Goal: Task Accomplishment & Management: Manage account settings

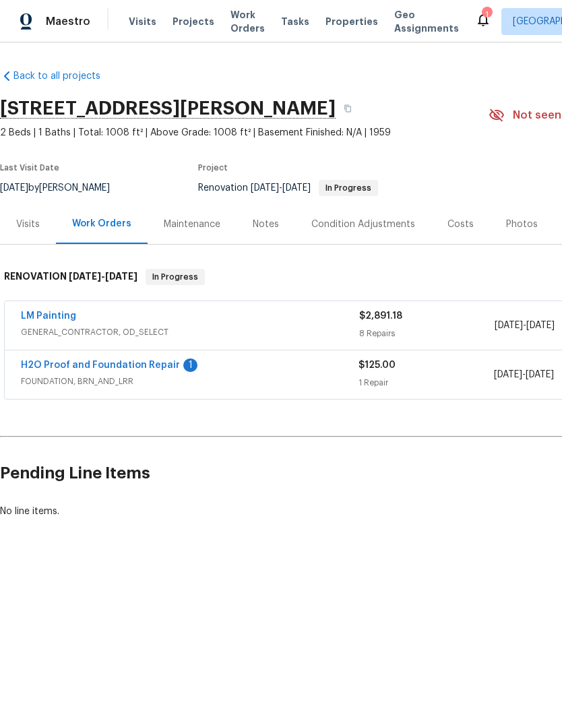
click at [150, 369] on link "H2O Proof and Foundation Repair" at bounding box center [100, 364] width 159 height 9
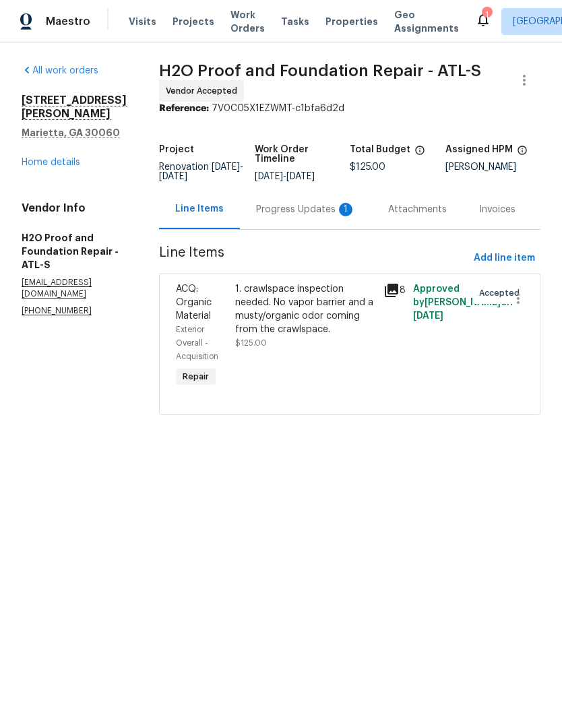
click at [289, 214] on div "Progress Updates 1" at bounding box center [306, 209] width 100 height 13
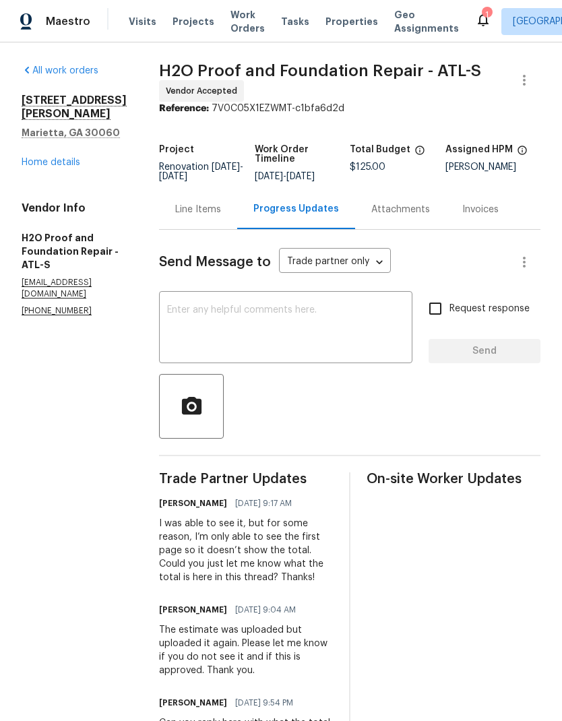
click at [181, 210] on div "Line Items" at bounding box center [198, 209] width 46 height 13
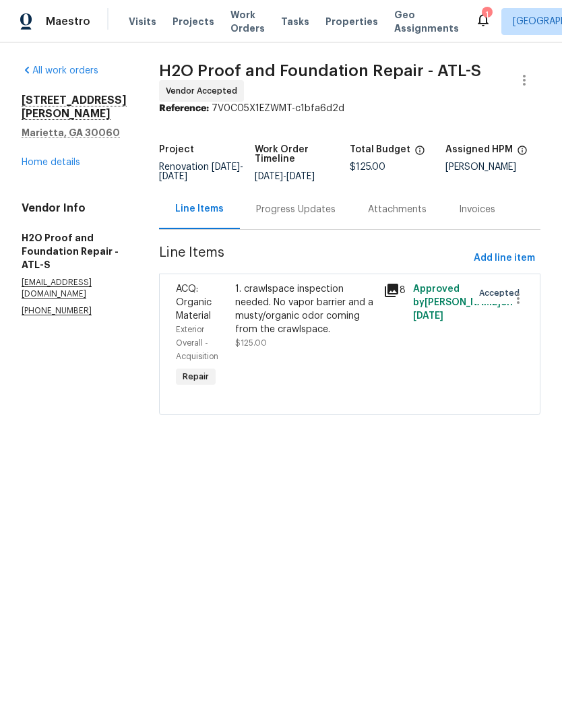
click at [311, 309] on div "1. crawlspace inspection needed. No vapor barrier and a musty/organic odor comi…" at bounding box center [305, 309] width 140 height 54
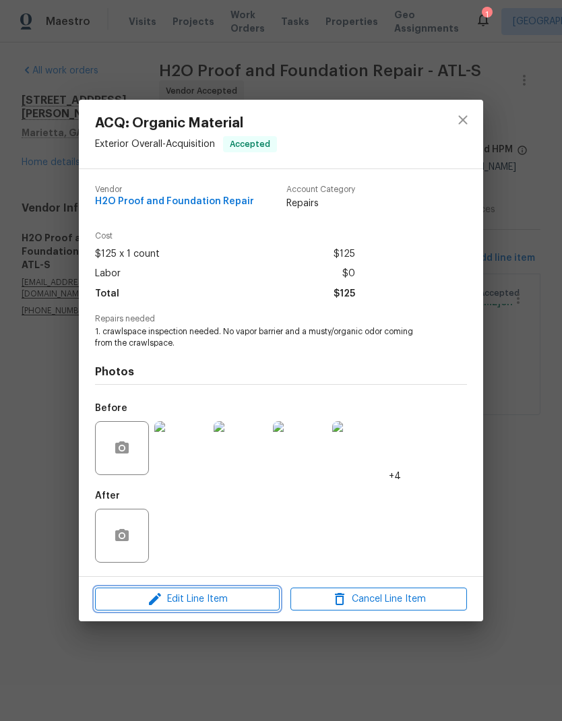
click at [253, 610] on button "Edit Line Item" at bounding box center [187, 599] width 185 height 24
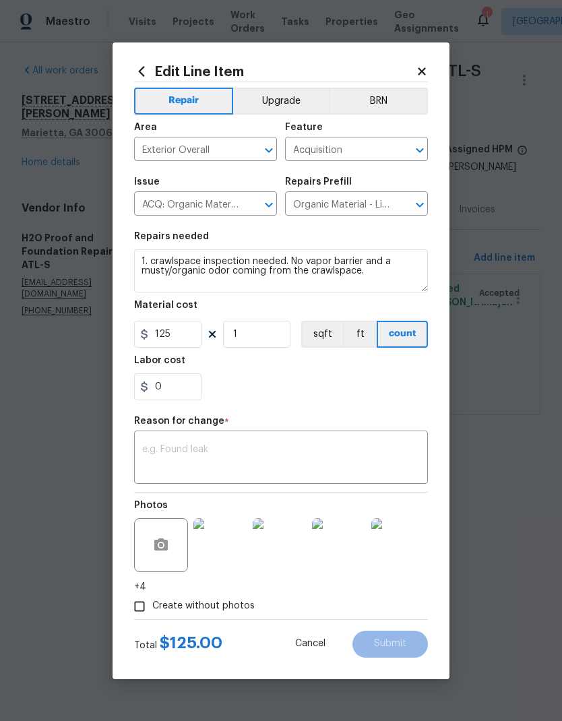
click at [193, 450] on textarea at bounding box center [281, 459] width 278 height 28
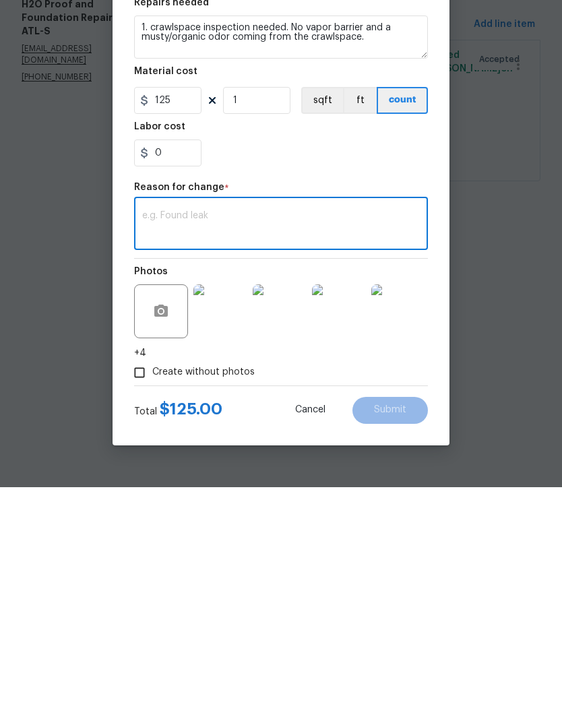
click at [199, 445] on textarea at bounding box center [281, 459] width 278 height 28
paste textarea "Removing old plastic and moisture barrier cleaning all trash and debris in craw…"
type textarea "Removing old plastic and moisture barrier cleaning all trash and debris in craw…"
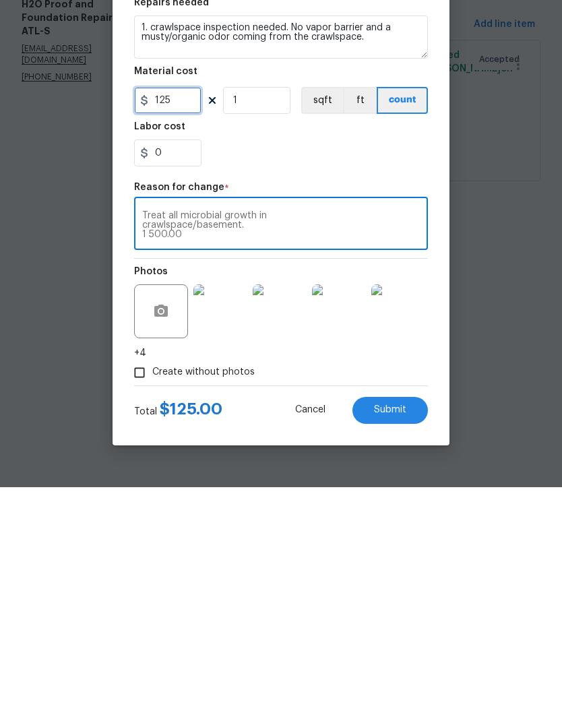
click at [188, 321] on input "125" at bounding box center [167, 334] width 67 height 27
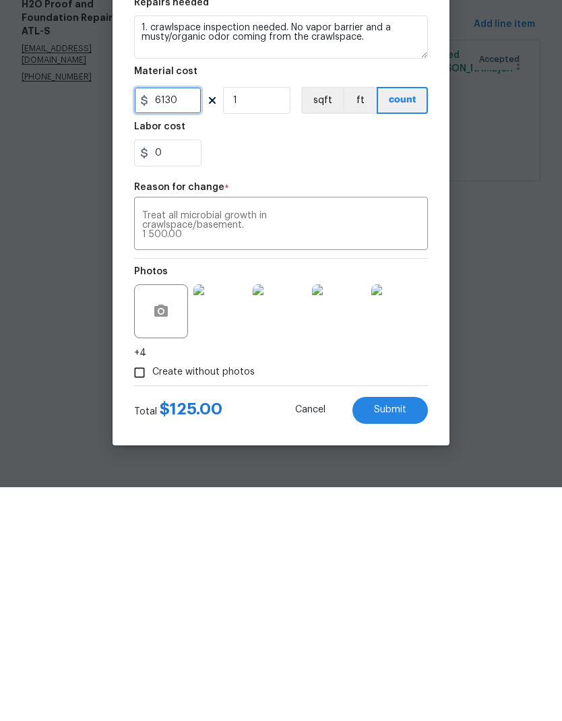
type input "6130"
click at [279, 321] on input "1" at bounding box center [256, 334] width 67 height 27
click at [406, 630] on button "Submit" at bounding box center [389, 643] width 75 height 27
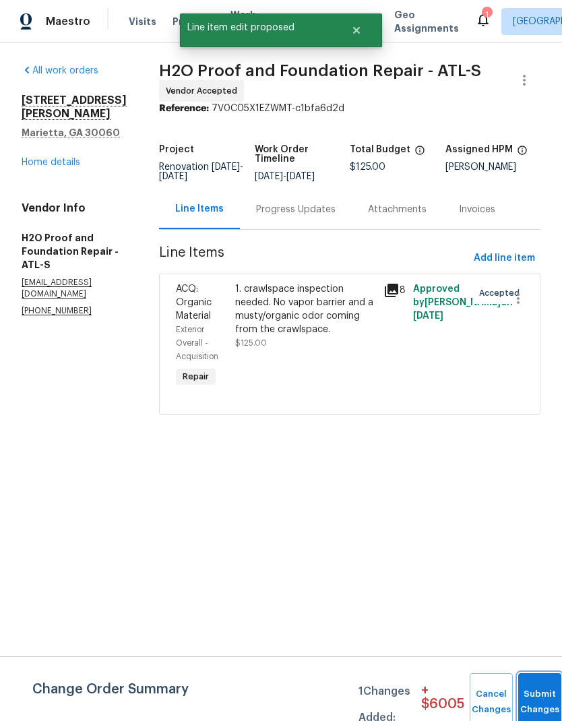
click at [542, 700] on span "Submit Changes" at bounding box center [540, 701] width 30 height 31
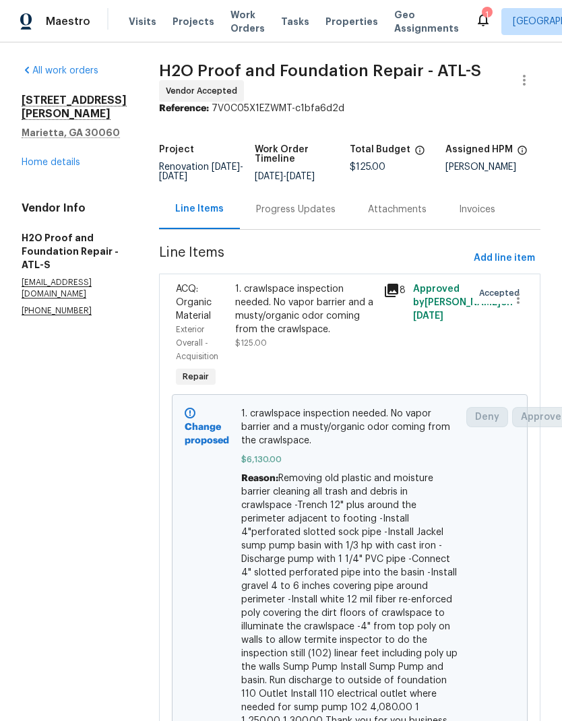
click at [240, 216] on div "Progress Updates" at bounding box center [296, 209] width 112 height 40
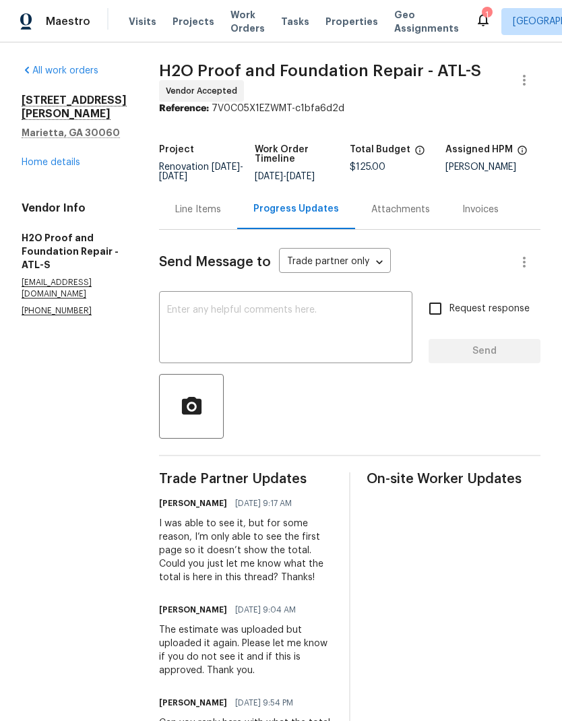
click at [288, 311] on textarea at bounding box center [285, 328] width 237 height 47
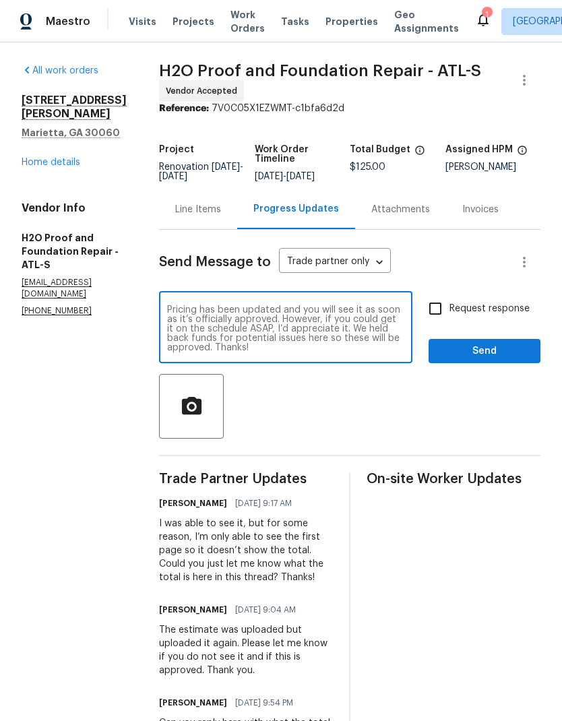
type textarea "Pricing has been updated and you will see it as soon as it’s officially approve…"
click at [443, 304] on input "Request response" at bounding box center [435, 308] width 28 height 28
checkbox input "true"
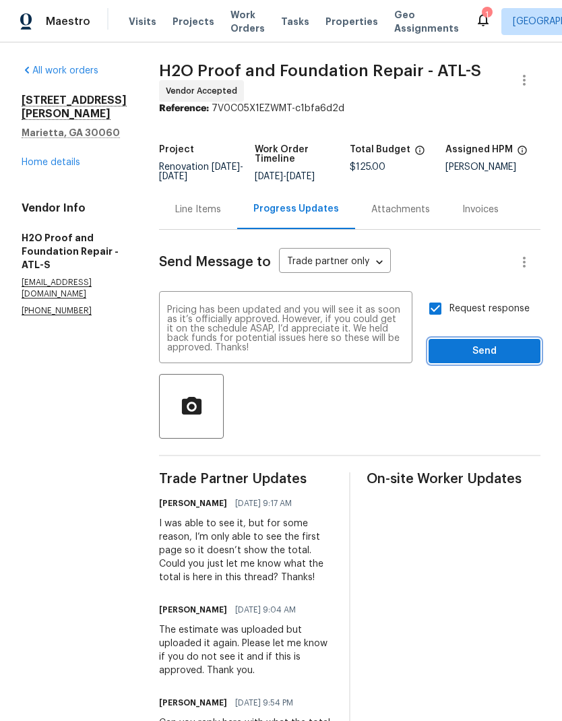
click at [503, 350] on span "Send" at bounding box center [484, 351] width 90 height 17
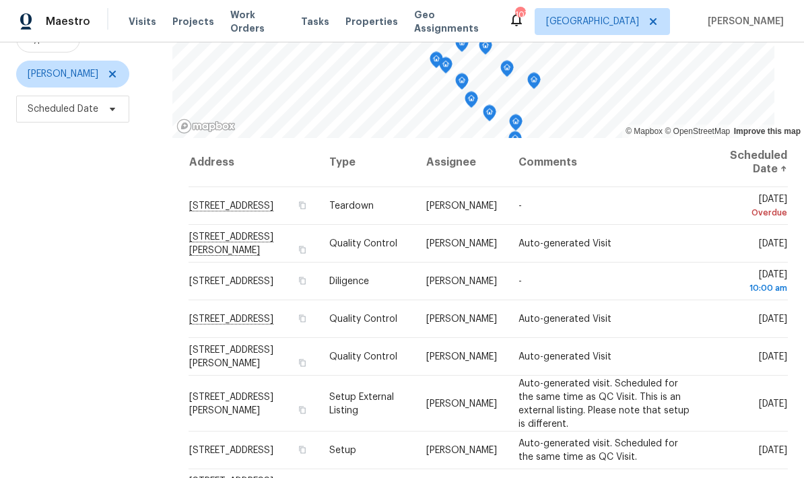
scroll to position [137, 0]
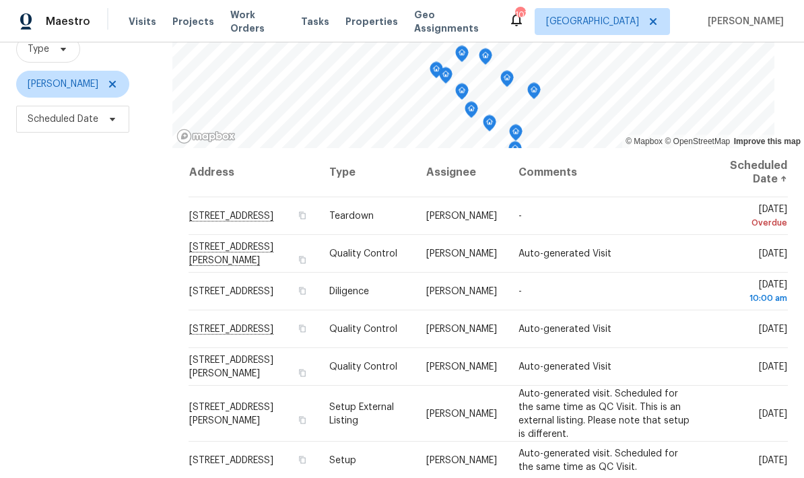
click at [0, 0] on icon at bounding box center [0, 0] width 0 height 0
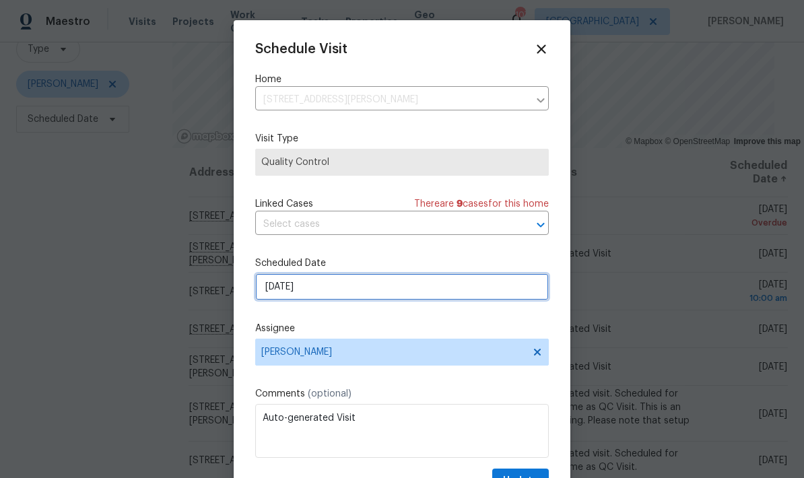
click at [365, 290] on input "[DATE]" at bounding box center [402, 286] width 294 height 27
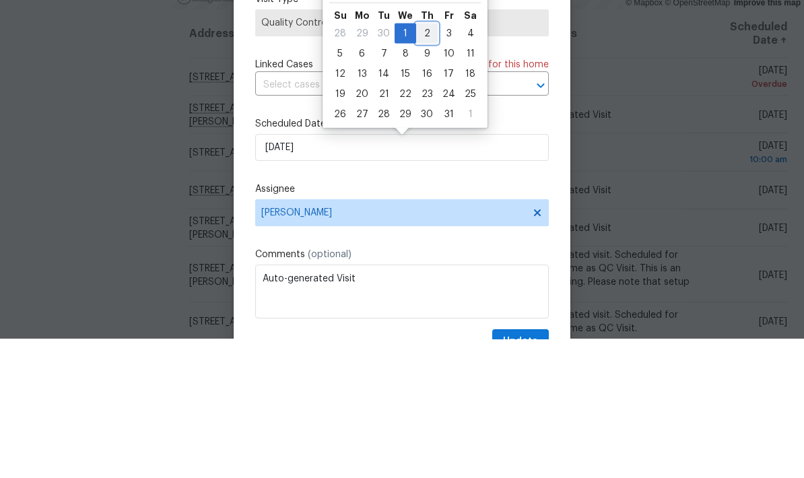
click at [422, 163] on div "2" at bounding box center [427, 172] width 22 height 19
type input "10/2/2025"
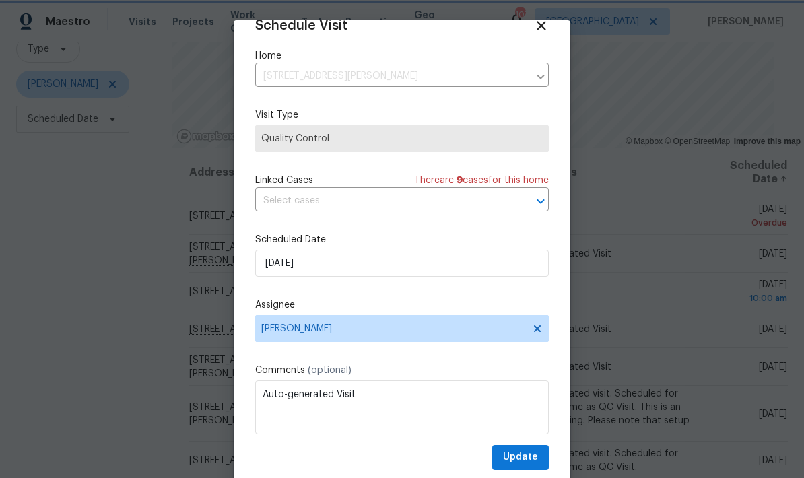
scroll to position [26, 0]
click at [540, 456] on button "Update" at bounding box center [520, 457] width 57 height 25
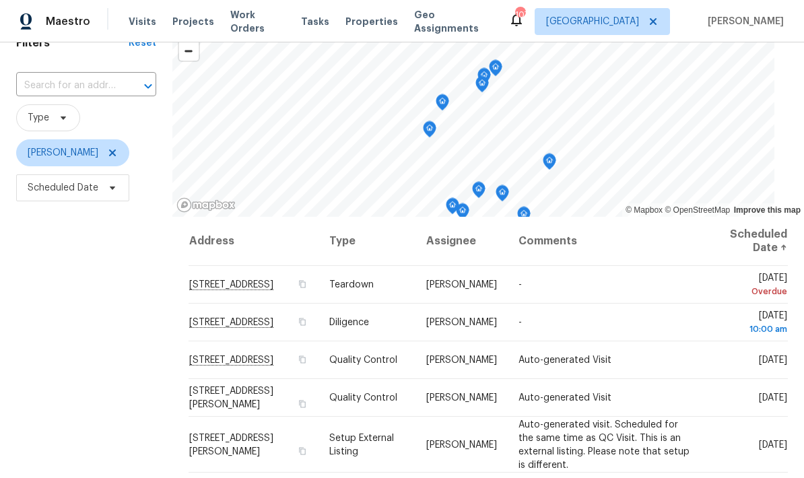
scroll to position [66, 0]
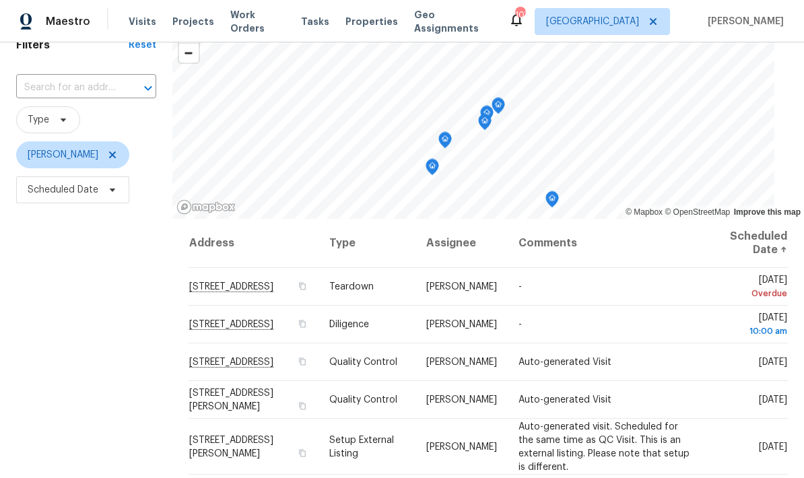
click at [496, 102] on icon "Map marker" at bounding box center [498, 103] width 7 height 3
click at [481, 106] on icon "Map marker" at bounding box center [487, 113] width 12 height 15
click at [483, 120] on icon "Map marker" at bounding box center [485, 121] width 4 height 3
click at [439, 133] on icon "Map marker" at bounding box center [445, 140] width 12 height 15
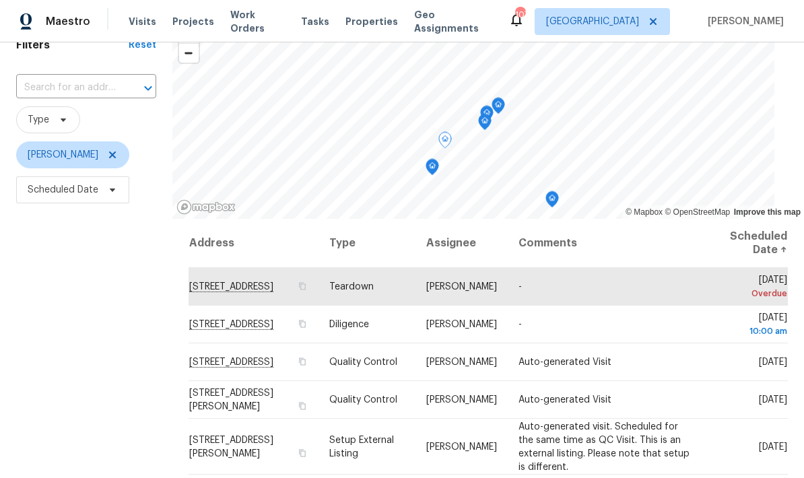
click at [483, 120] on icon "Map marker" at bounding box center [485, 121] width 4 height 3
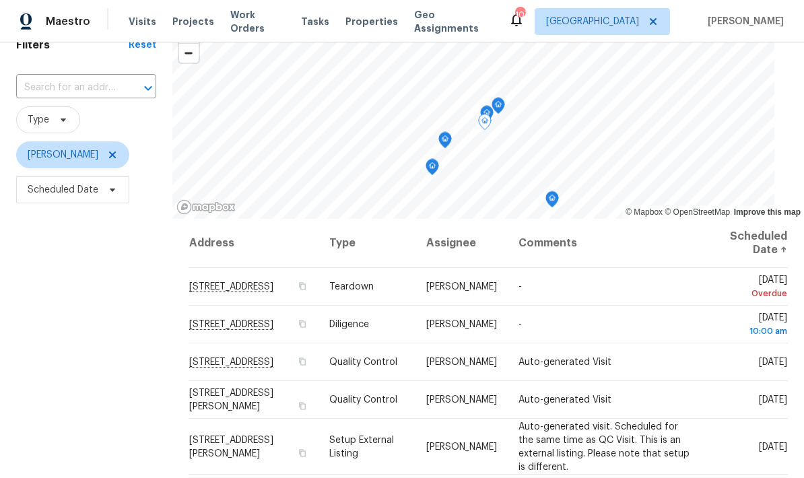
scroll to position [0, 0]
click at [429, 163] on icon "Map marker" at bounding box center [432, 164] width 7 height 3
click at [442, 136] on icon "Map marker" at bounding box center [445, 137] width 7 height 3
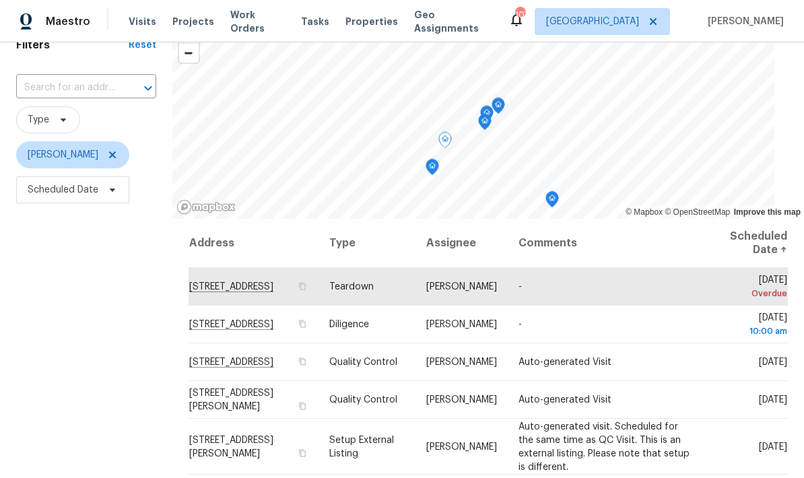
click at [0, 0] on icon at bounding box center [0, 0] width 0 height 0
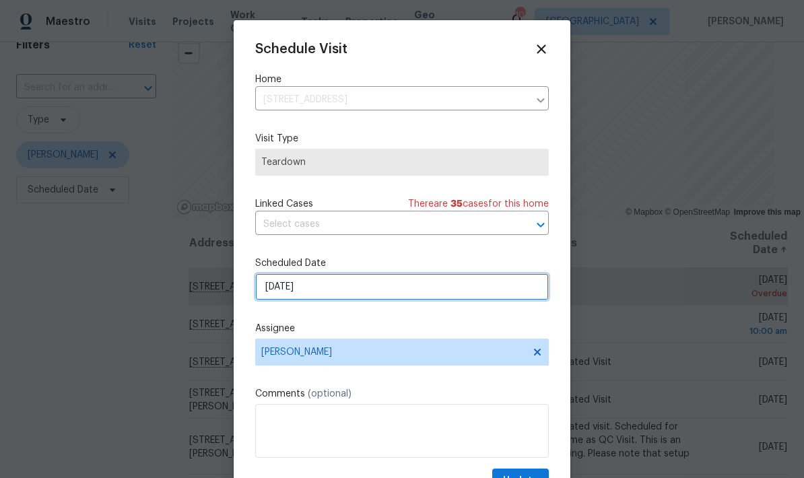
click at [366, 288] on input "9/30/2025" at bounding box center [402, 286] width 294 height 27
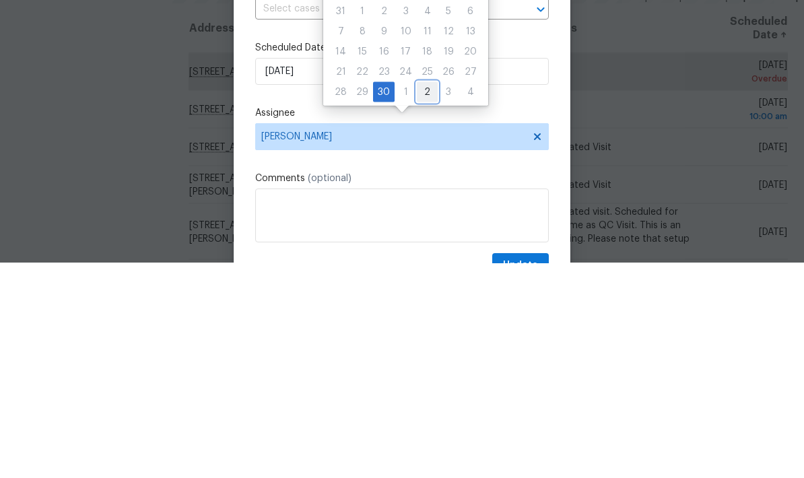
click at [421, 298] on div "2" at bounding box center [427, 307] width 21 height 19
type input "10/2/2025"
select select "9"
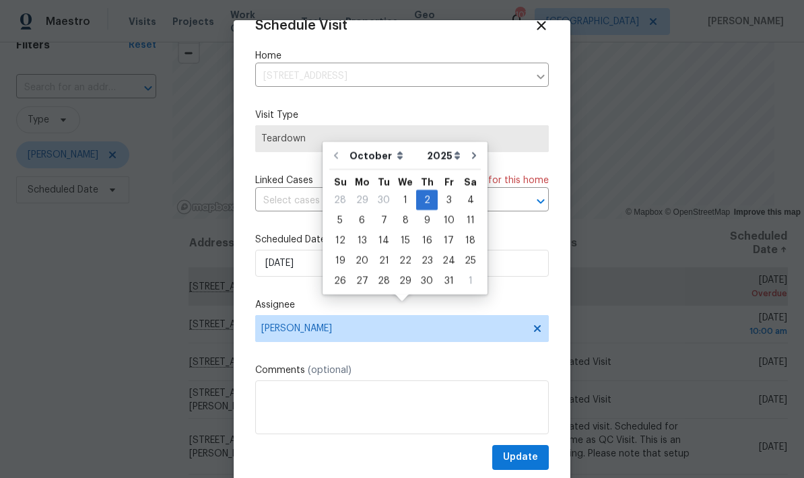
scroll to position [26, 0]
click at [536, 455] on span "Update" at bounding box center [520, 457] width 35 height 17
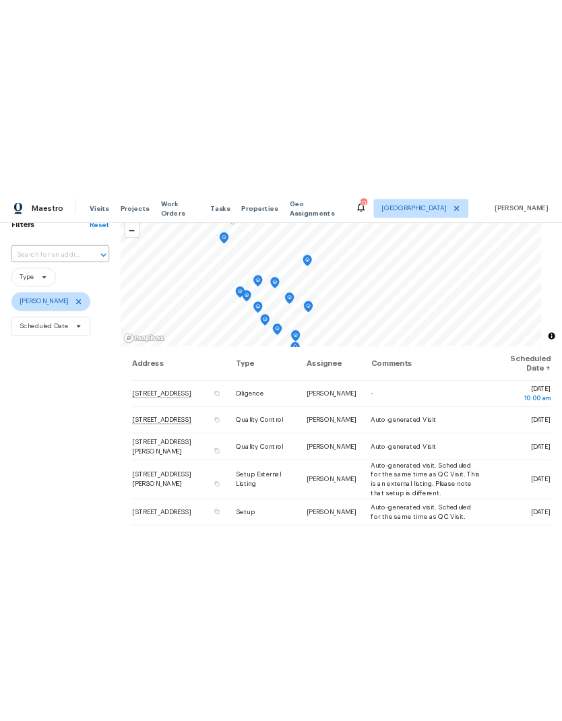
scroll to position [0, 0]
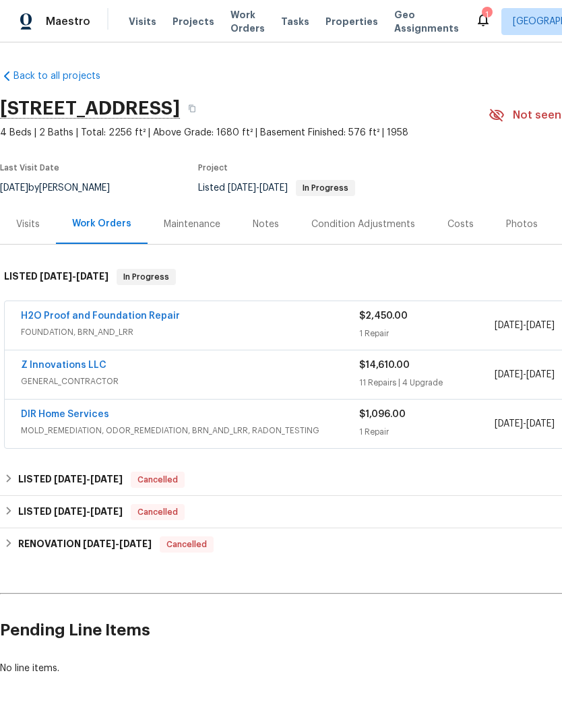
click at [145, 315] on link "H2O Proof and Foundation Repair" at bounding box center [100, 315] width 159 height 9
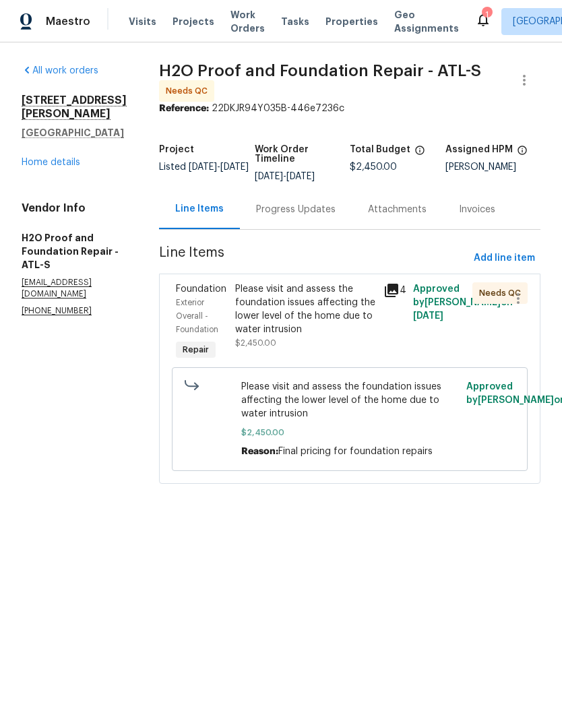
click at [287, 315] on div "Please visit and assess the foundation issues affecting the lower level of the …" at bounding box center [305, 309] width 140 height 54
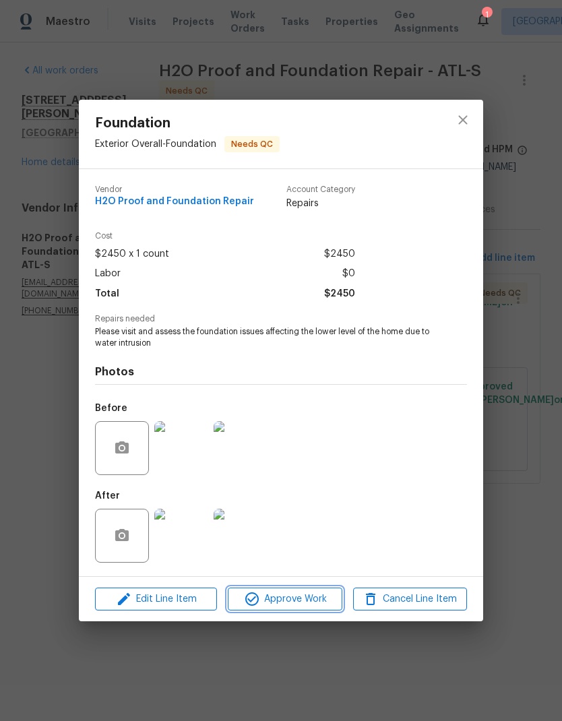
click at [296, 606] on span "Approve Work" at bounding box center [285, 599] width 106 height 17
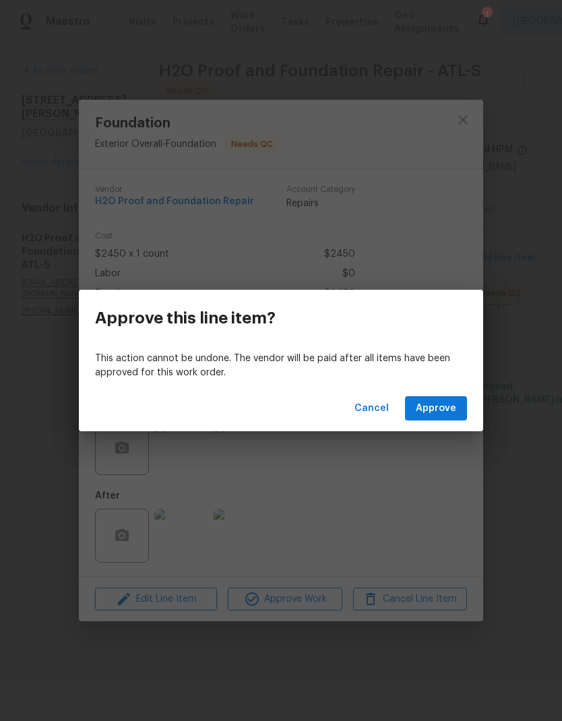
click at [432, 412] on span "Approve" at bounding box center [436, 408] width 40 height 17
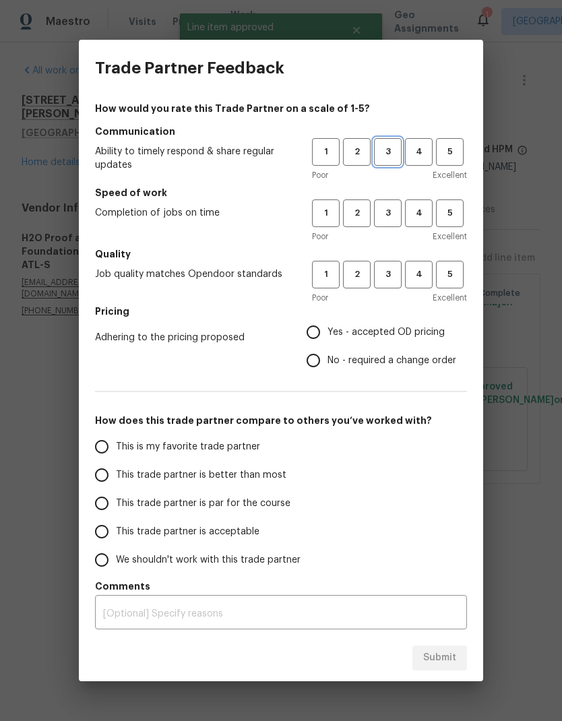
click at [393, 151] on span "3" at bounding box center [387, 151] width 25 height 15
click at [389, 204] on button "3" at bounding box center [388, 213] width 28 height 28
click at [397, 280] on span "3" at bounding box center [387, 274] width 25 height 15
click at [322, 362] on input "No - required a change order" at bounding box center [313, 360] width 28 height 28
radio input "true"
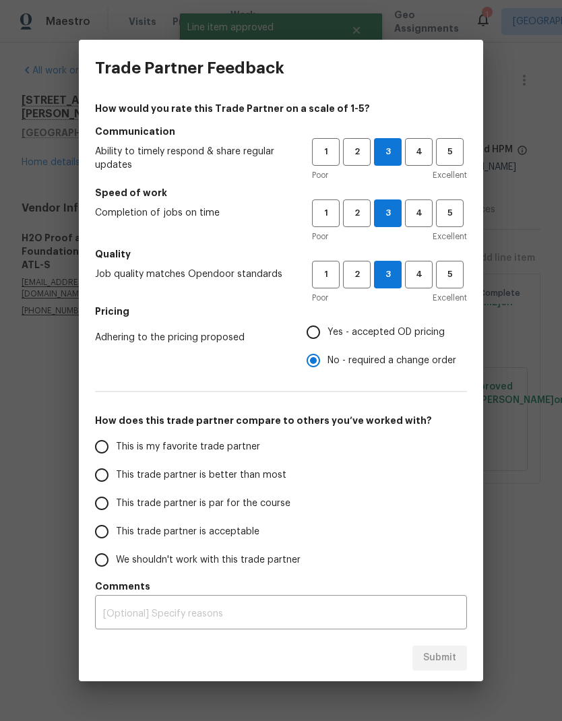
click at [104, 509] on input "This trade partner is par for the course" at bounding box center [102, 503] width 28 height 28
click at [439, 658] on span "Submit" at bounding box center [439, 657] width 33 height 17
radio input "true"
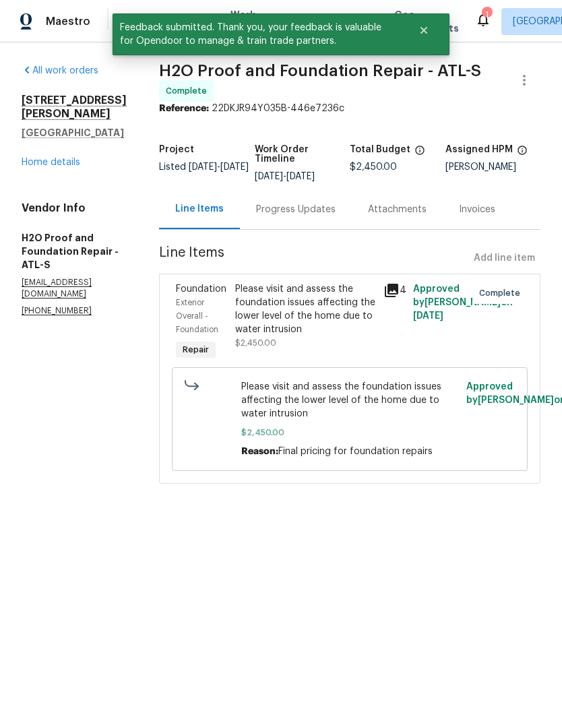
click at [77, 162] on link "Home details" at bounding box center [51, 162] width 59 height 9
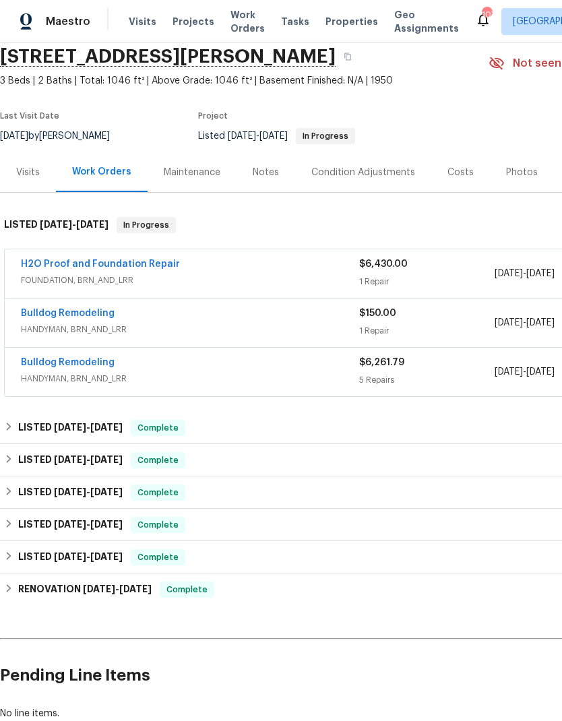
scroll to position [52, 0]
click at [160, 264] on link "H2O Proof and Foundation Repair" at bounding box center [100, 263] width 159 height 9
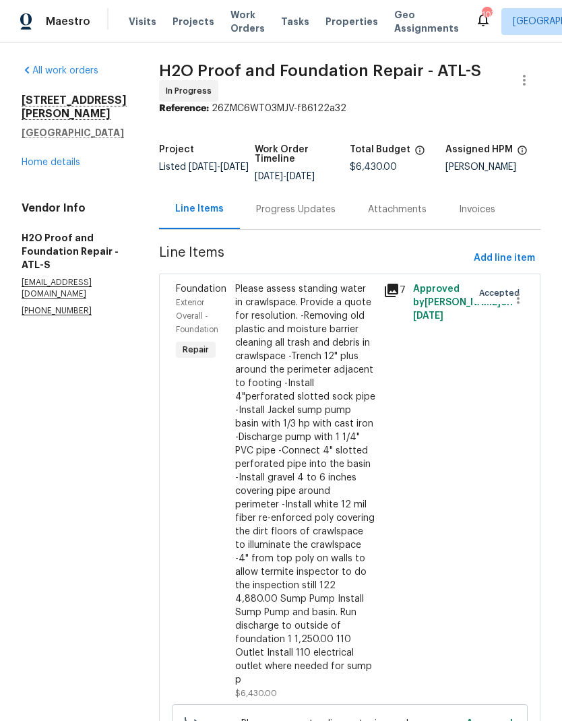
click at [259, 209] on div "Progress Updates" at bounding box center [295, 209] width 79 height 13
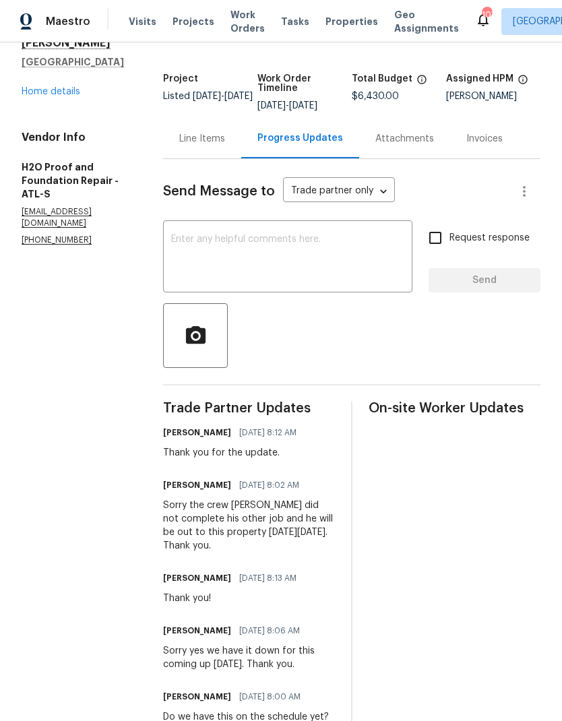
scroll to position [67, 0]
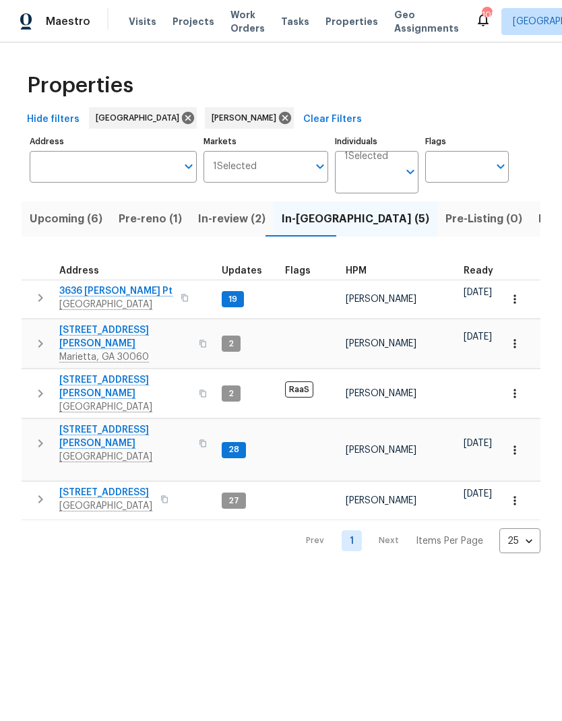
click at [516, 443] on icon "button" at bounding box center [514, 449] width 13 height 13
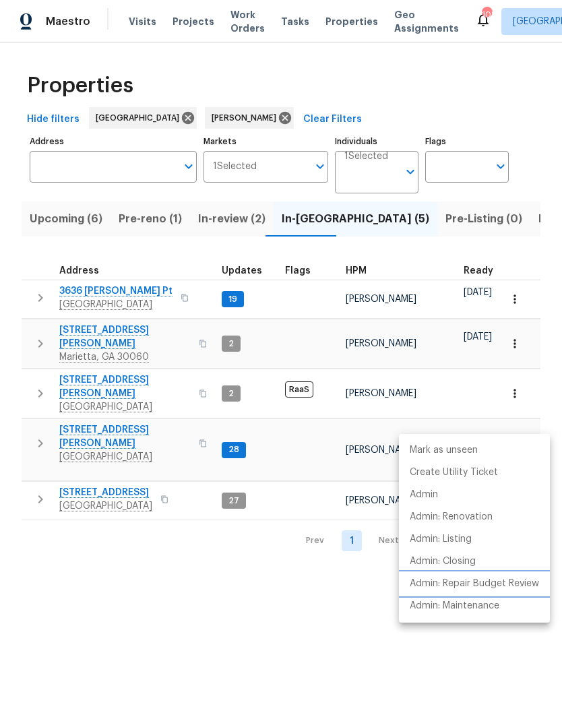
click at [514, 585] on p "Admin: Repair Budget Review" at bounding box center [474, 584] width 129 height 14
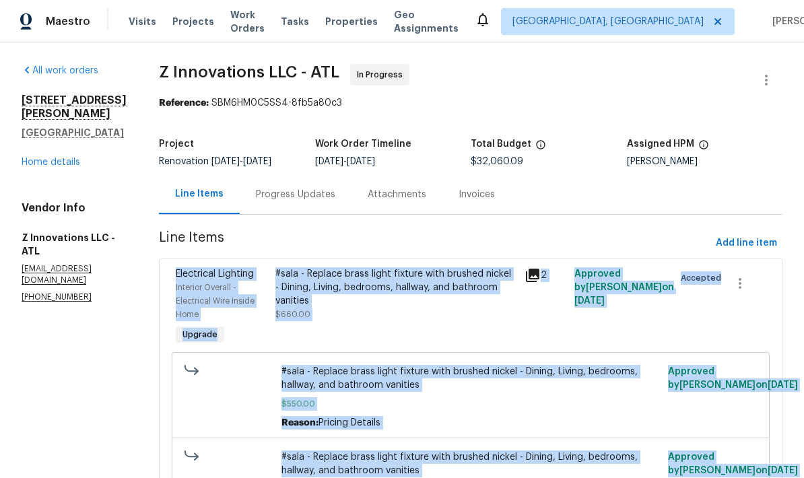
click at [77, 158] on link "Home details" at bounding box center [51, 162] width 59 height 9
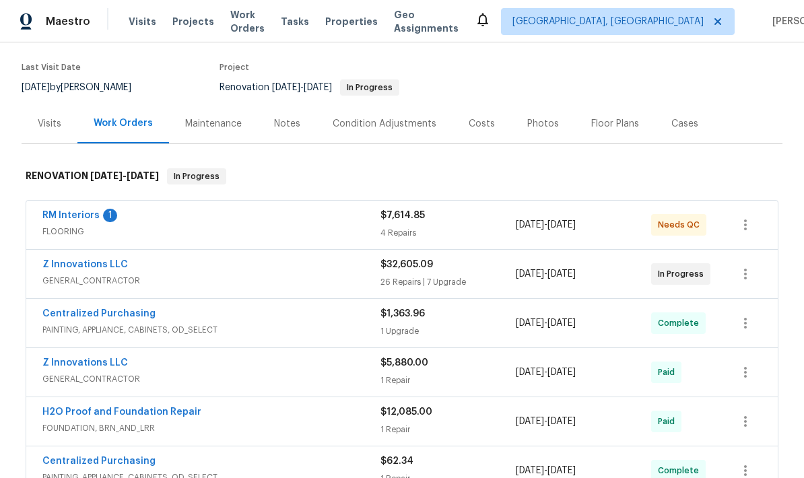
scroll to position [115, 0]
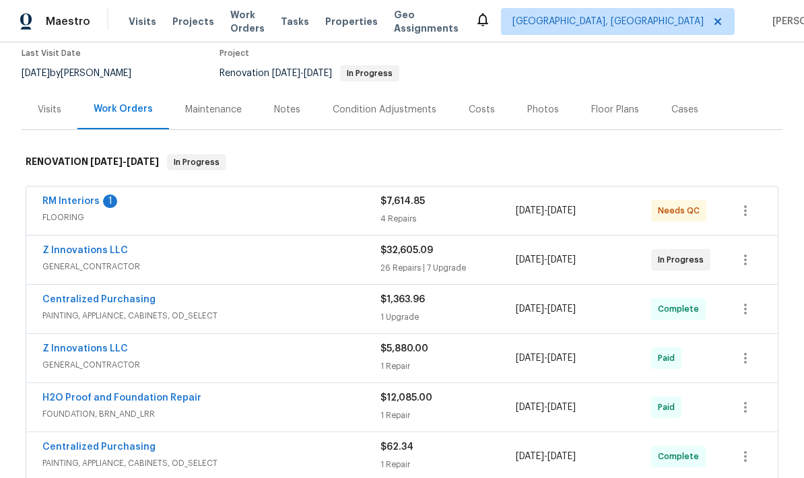
click at [71, 203] on link "RM Interiors" at bounding box center [70, 201] width 57 height 9
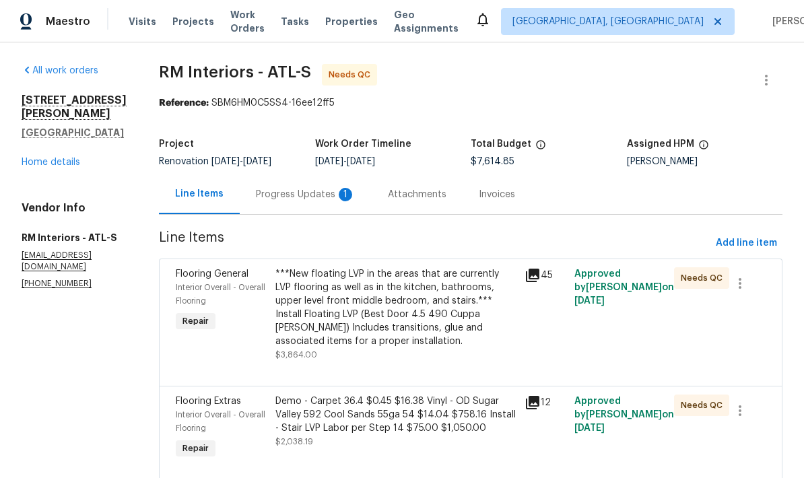
click at [298, 200] on div "Progress Updates 1" at bounding box center [306, 194] width 100 height 13
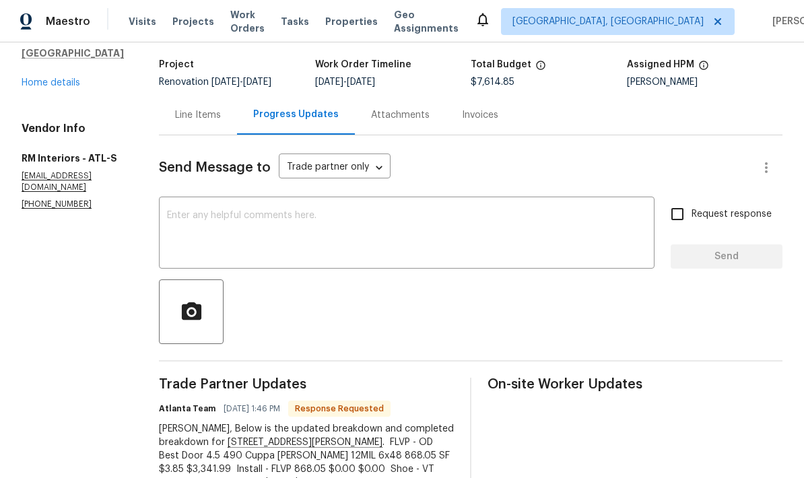
scroll to position [48, 0]
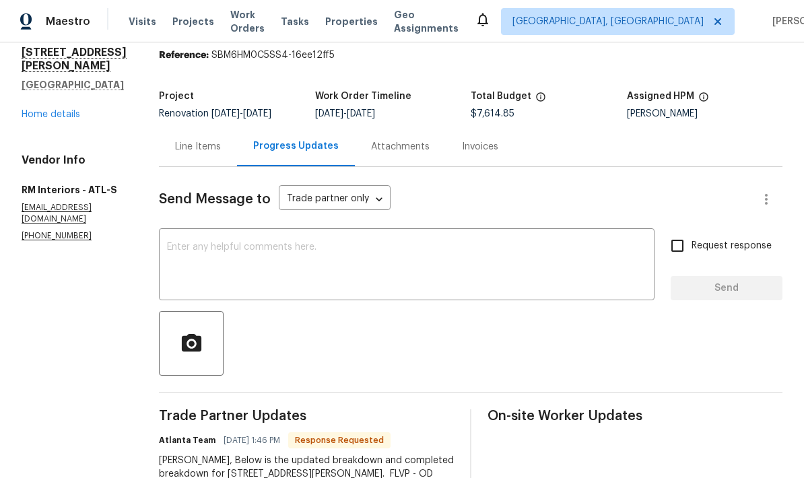
click at [198, 150] on div "Line Items" at bounding box center [198, 146] width 46 height 13
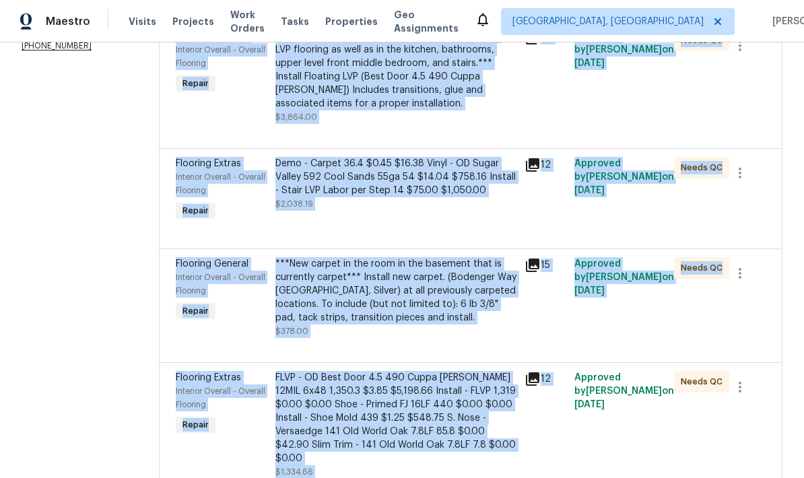
scroll to position [237, 0]
copy div "Flooring General Interior Overall - Overall Flooring Repair ***New floating LVP…"
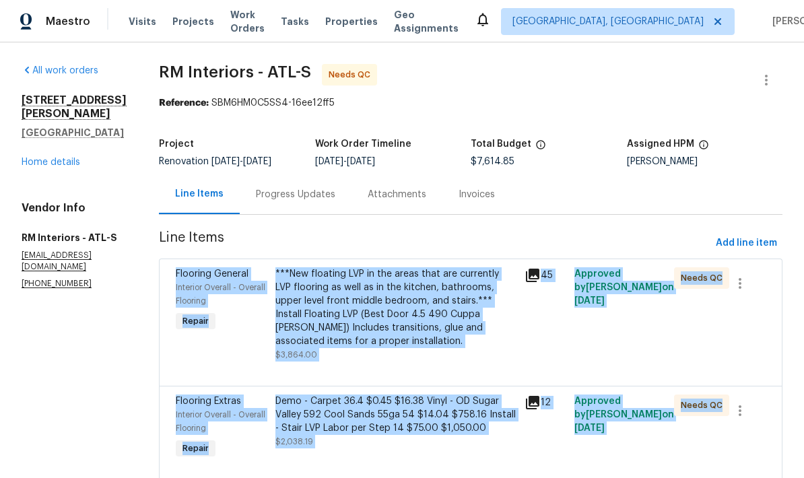
scroll to position [0, 0]
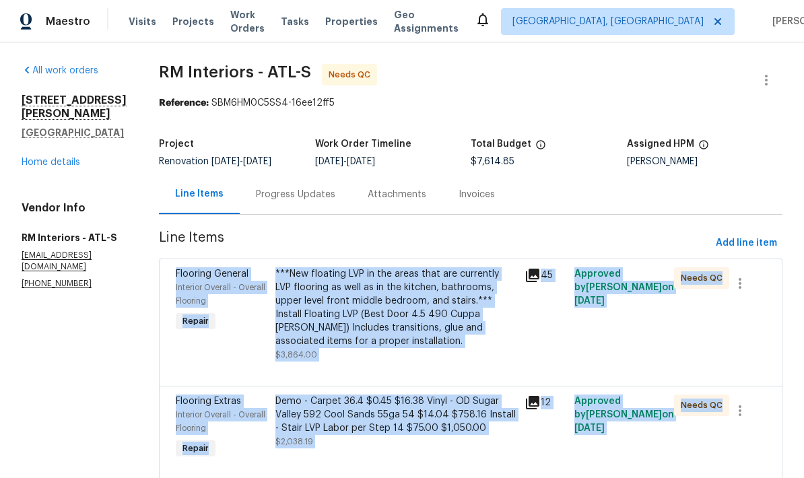
click at [79, 158] on link "Home details" at bounding box center [51, 162] width 59 height 9
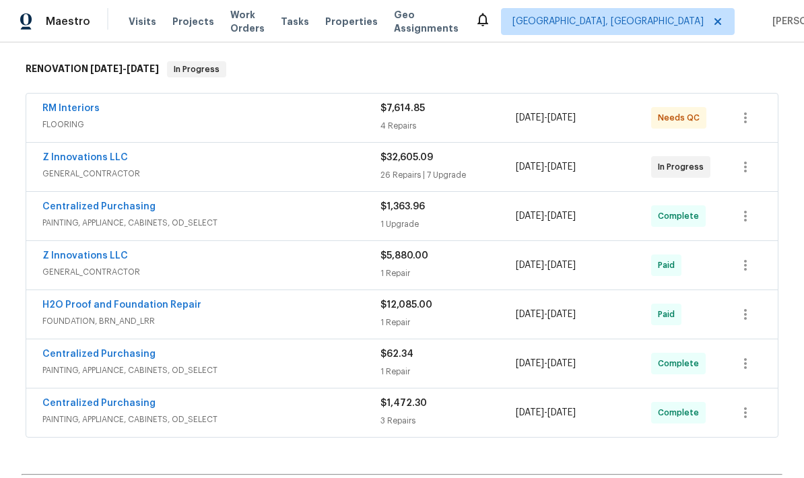
scroll to position [209, 0]
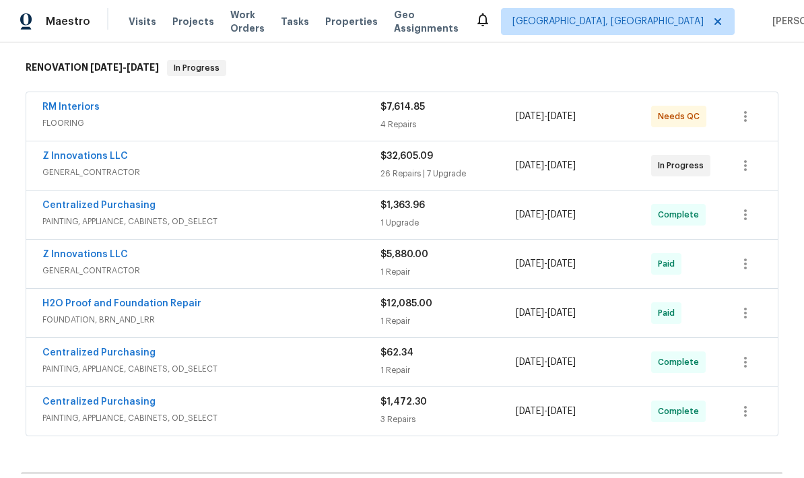
click at [109, 255] on link "Z Innovations LLC" at bounding box center [85, 254] width 86 height 9
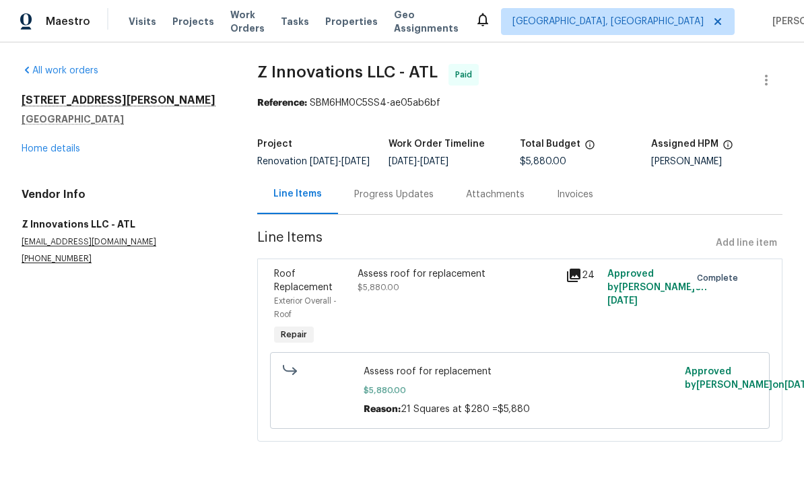
scroll to position [13, 0]
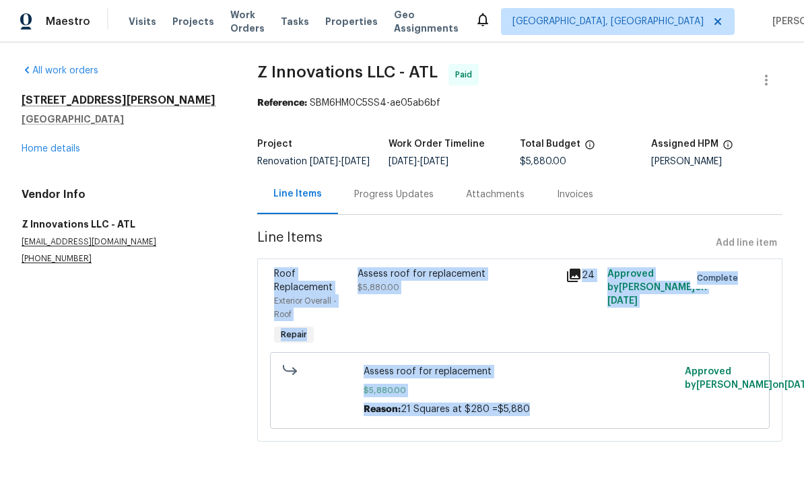
click at [78, 144] on link "Home details" at bounding box center [51, 148] width 59 height 9
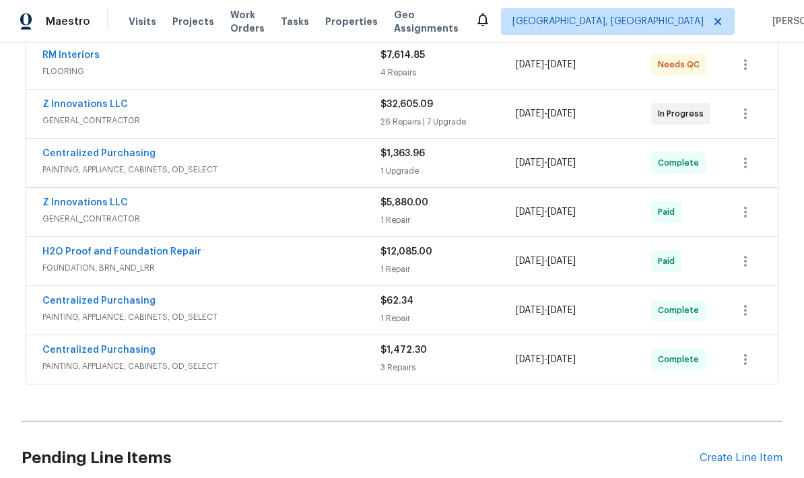
scroll to position [261, 0]
click at [178, 247] on link "H2O Proof and Foundation Repair" at bounding box center [121, 251] width 159 height 9
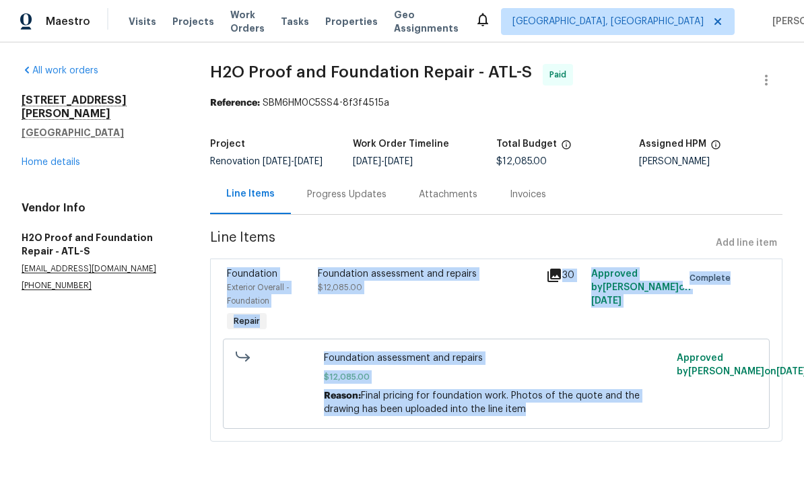
click at [71, 158] on link "Home details" at bounding box center [51, 162] width 59 height 9
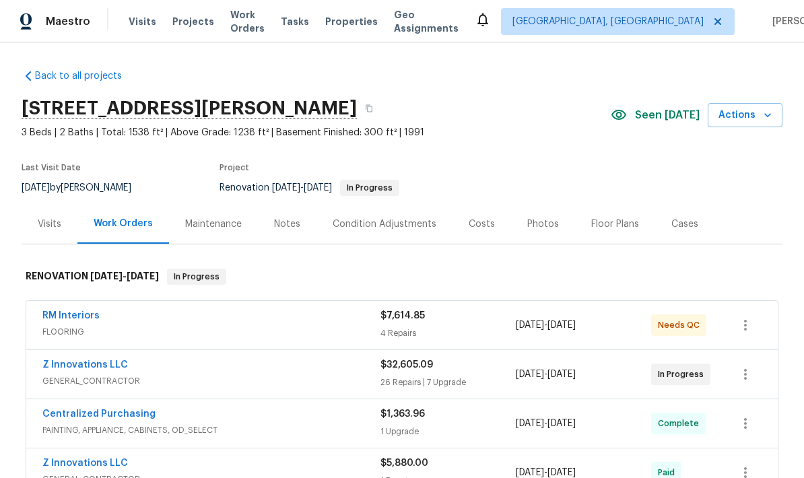
click at [487, 228] on div "Costs" at bounding box center [482, 224] width 26 height 13
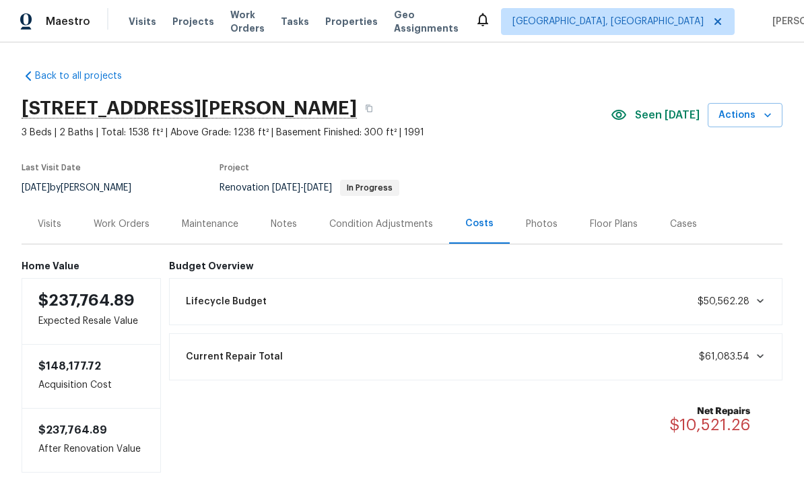
click at [561, 356] on icon at bounding box center [760, 356] width 11 height 11
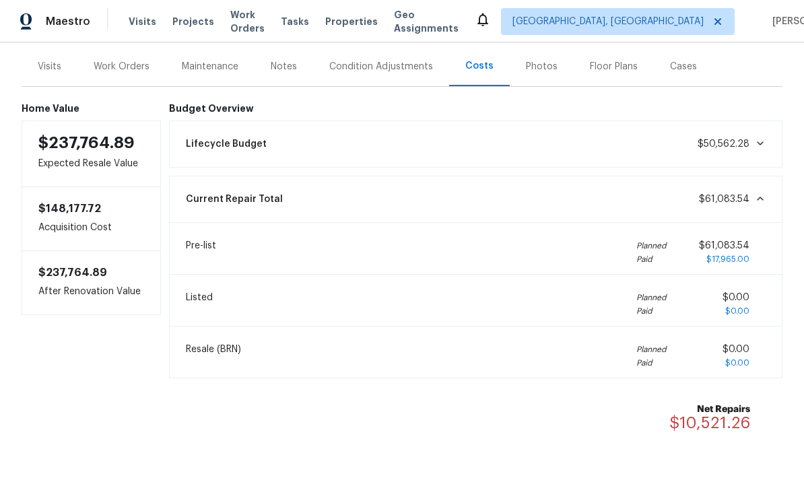
scroll to position [156, 0]
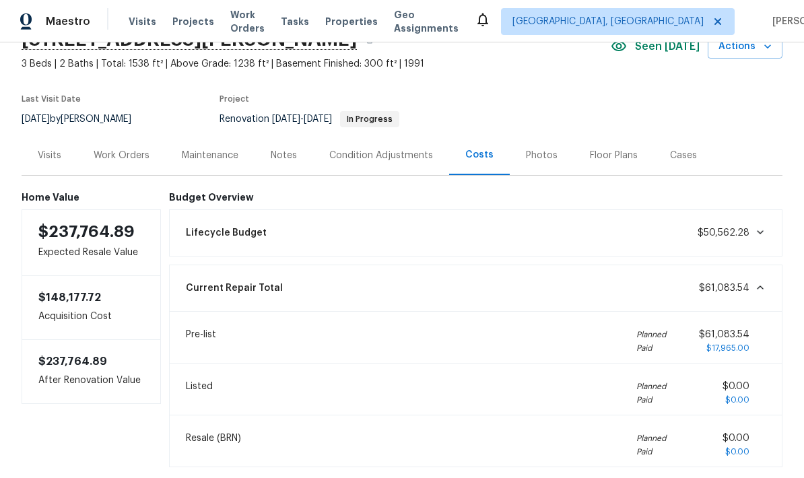
click at [561, 288] on icon at bounding box center [760, 288] width 7 height 4
